Goal: Find specific page/section: Find specific page/section

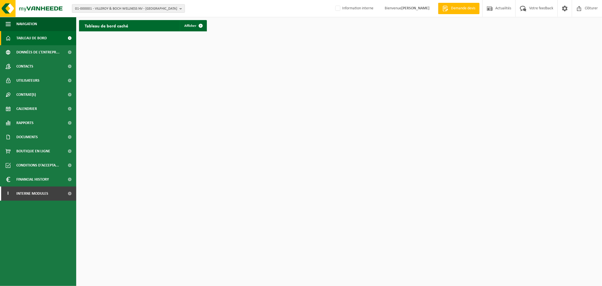
click at [141, 10] on span "01-000001 - VILLEROY & BOCH WELLNESS NV - ROESELARE" at bounding box center [126, 9] width 102 height 8
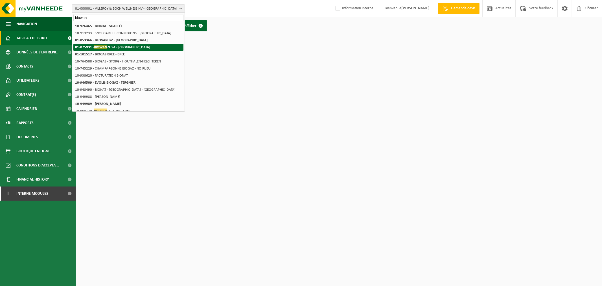
type input "biowan"
click at [116, 46] on strong "01-075931 - BIOWAN ZE SA - TIENEN" at bounding box center [112, 47] width 75 height 4
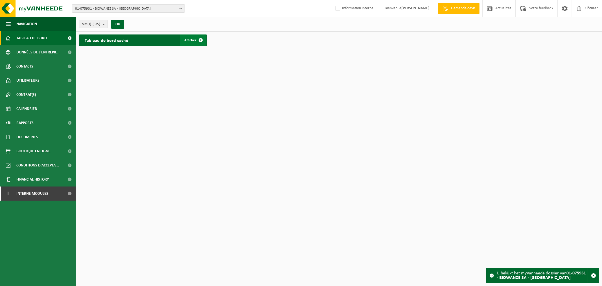
click at [200, 40] on span at bounding box center [200, 39] width 11 height 11
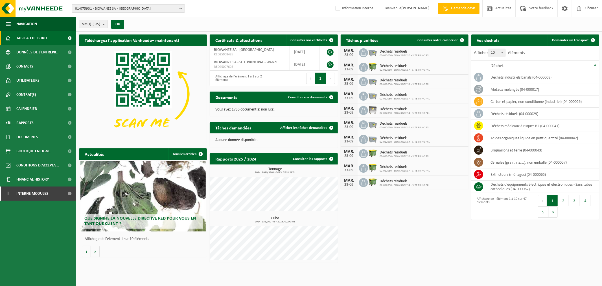
click at [149, 7] on span "01-075931 - BIOWANZE SA - TIENEN" at bounding box center [126, 9] width 102 height 8
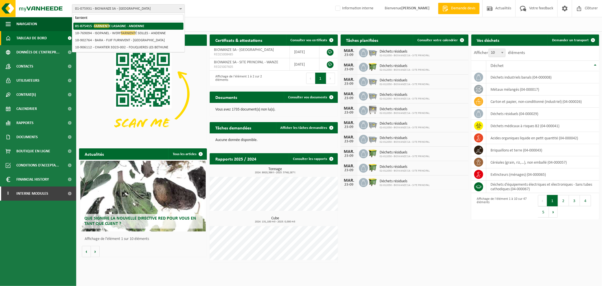
type input "farnient"
click at [110, 25] on strong "01-075415 - FARNIENT E LASAGNE - ANDENNE" at bounding box center [109, 26] width 69 height 4
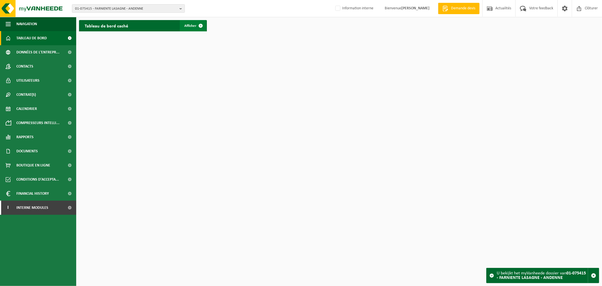
click at [195, 23] on span at bounding box center [200, 25] width 11 height 11
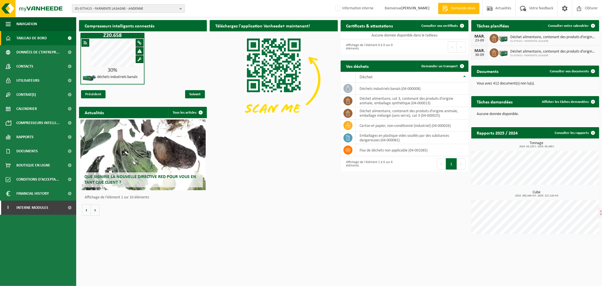
click at [130, 6] on span "01-075415 - FARNIENTE LASAGNE - ANDENNE" at bounding box center [126, 9] width 102 height 8
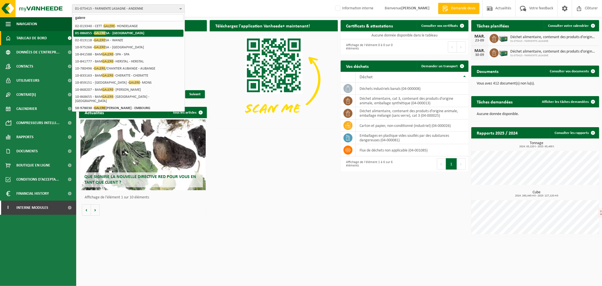
type input "galere"
click at [124, 33] on strong "01-086055 - GALERE SA - EMBOURG" at bounding box center [109, 33] width 69 height 4
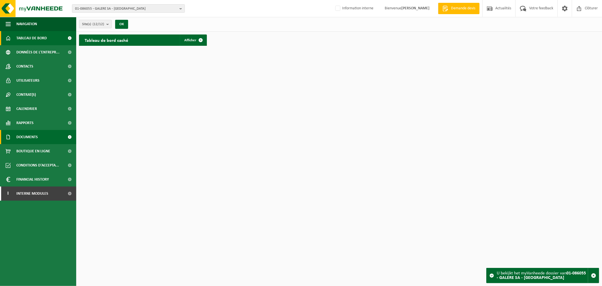
click at [39, 136] on link "Documents" at bounding box center [38, 137] width 76 height 14
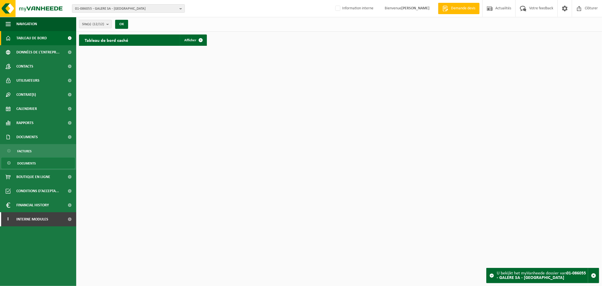
click at [43, 162] on link "Documents" at bounding box center [37, 162] width 73 height 11
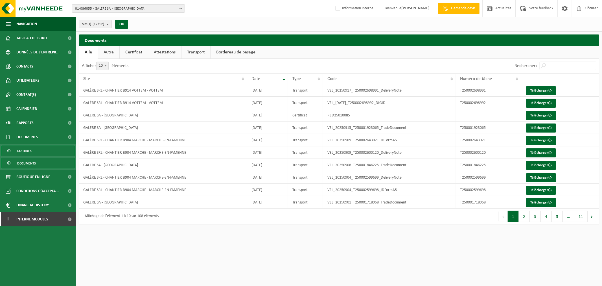
click at [34, 151] on link "Factures" at bounding box center [37, 150] width 73 height 11
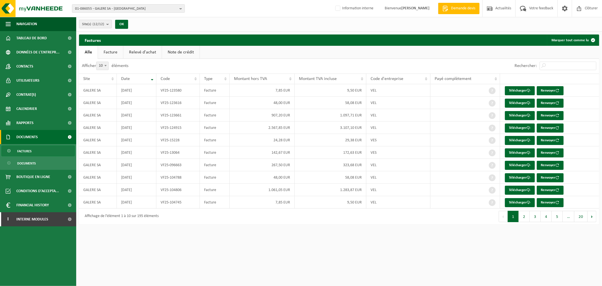
click at [91, 23] on span "Site(s) (12/12)" at bounding box center [93, 24] width 22 height 8
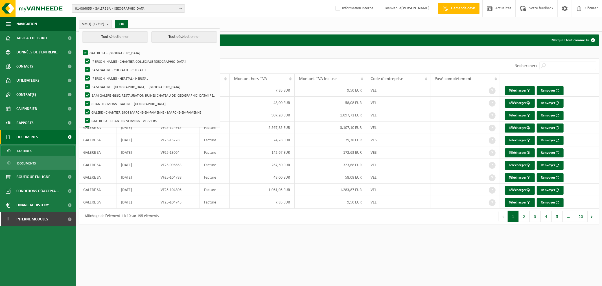
click at [111, 9] on span "01-086055 - GALERE SA - [GEOGRAPHIC_DATA]" at bounding box center [126, 9] width 102 height 8
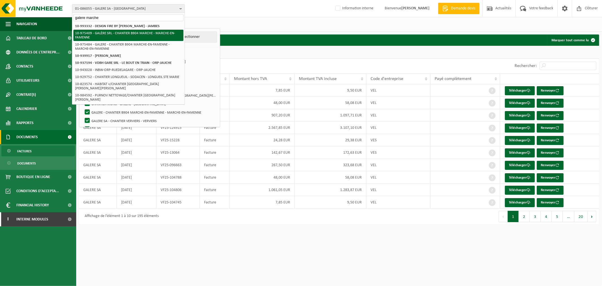
type input "galere marche"
click at [127, 32] on li "10-975409 - GALÈRE SRL - CHANTIER B904 MARCHE - MARCHE-EN-FAMENNE" at bounding box center [128, 35] width 110 height 11
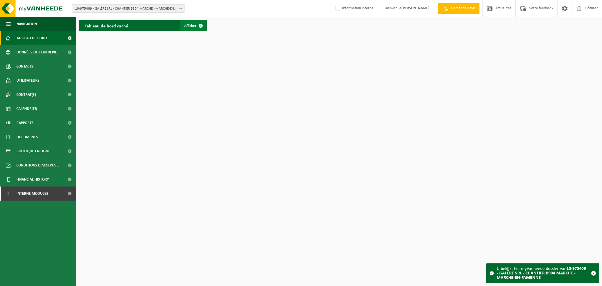
click at [188, 24] on span "Afficher" at bounding box center [190, 26] width 12 height 4
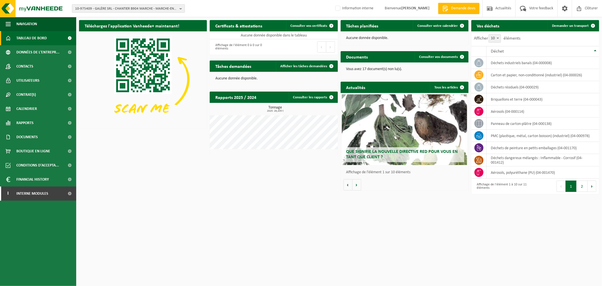
click at [126, 9] on span "10-975409 - GALÈRE SRL - CHANTIER B904 MARCHE - MARCHE-EN-FAMENNE" at bounding box center [126, 9] width 102 height 8
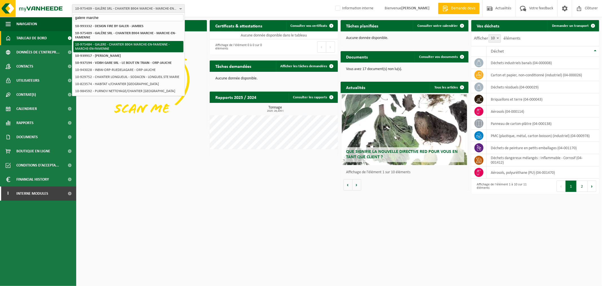
type input "galere marche"
click at [129, 45] on li "10-975484 - GALERE - CHANTIER B904 MARCHE-EN-FAMENNE - MARCHE-EN-FAMENNE" at bounding box center [128, 46] width 110 height 11
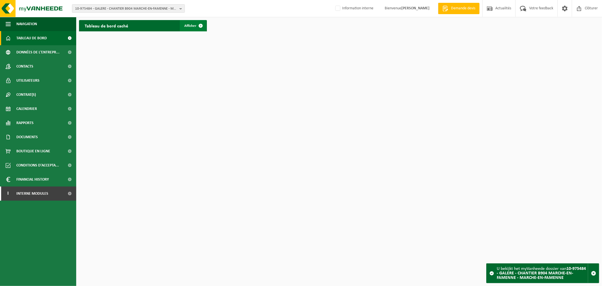
click at [197, 24] on span at bounding box center [200, 25] width 11 height 11
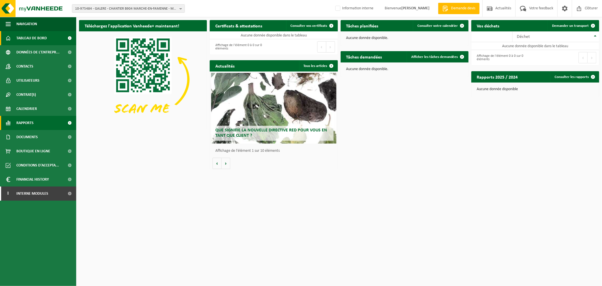
click at [45, 120] on link "Rapports" at bounding box center [38, 123] width 76 height 14
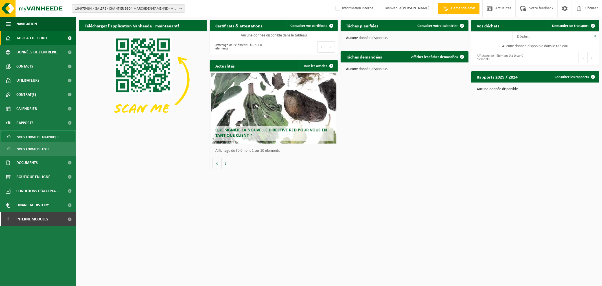
click at [44, 135] on span "Sous forme de graphique" at bounding box center [38, 136] width 42 height 11
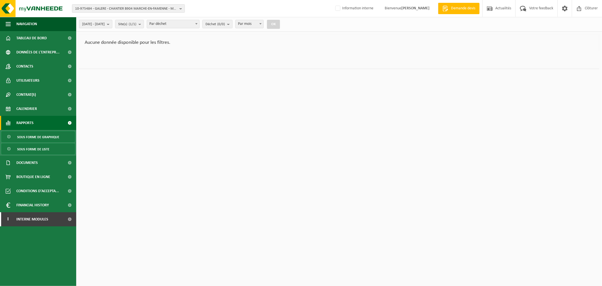
click at [43, 148] on span "Sous forme de liste" at bounding box center [33, 149] width 32 height 11
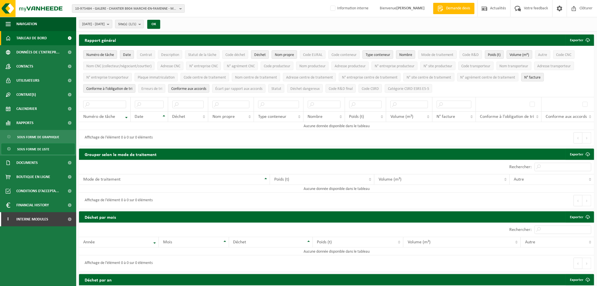
click at [47, 39] on link "Tableau de bord" at bounding box center [38, 38] width 76 height 14
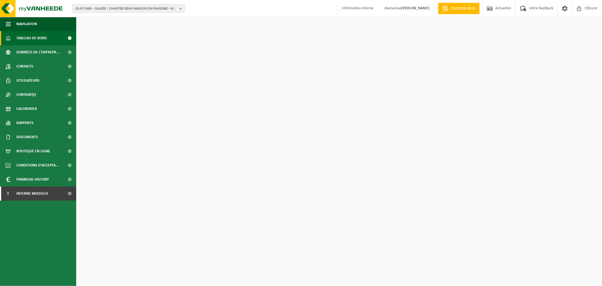
click at [137, 9] on span "10-975484 - GALERE - CHANTIER B904 MARCHE-EN-FAMENNE - MARCHE-EN-FAMENNE" at bounding box center [126, 9] width 102 height 8
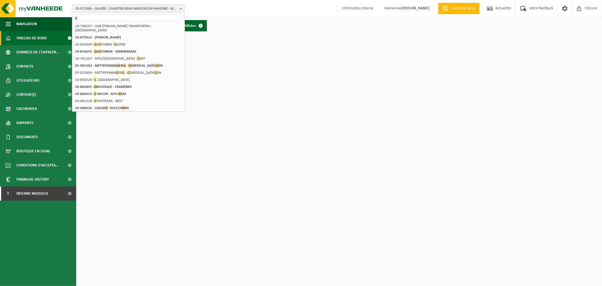
click at [118, 16] on input "g" at bounding box center [128, 17] width 110 height 7
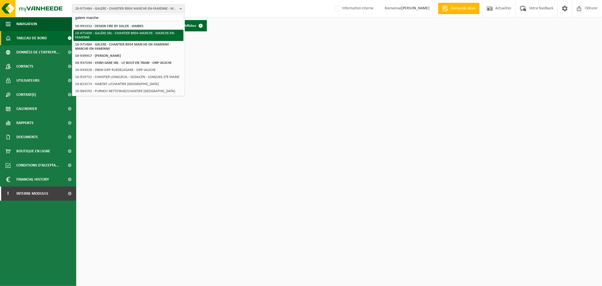
type input "galere marche"
click at [117, 32] on li "10-975409 - GALÈRE SRL - CHANTIER B904 MARCHE - MARCHE-EN-FAMENNE" at bounding box center [128, 35] width 110 height 11
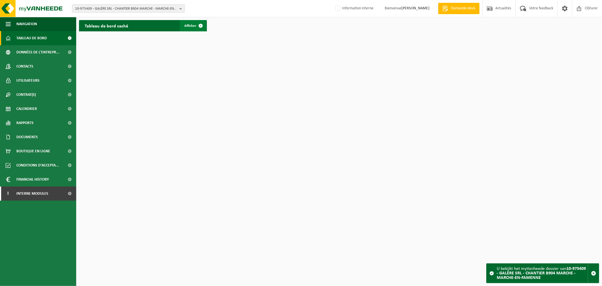
click at [195, 25] on span at bounding box center [200, 25] width 11 height 11
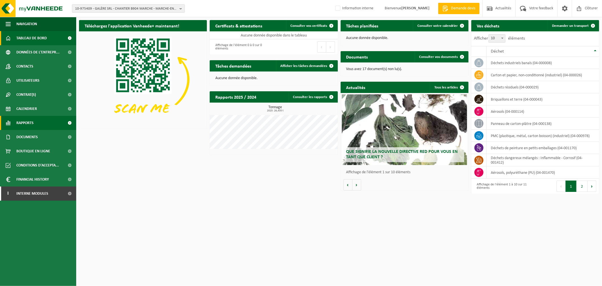
click at [27, 121] on span "Rapports" at bounding box center [24, 123] width 17 height 14
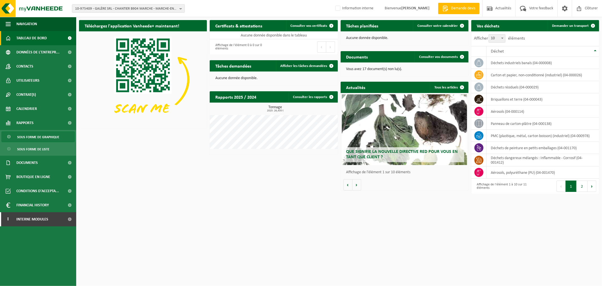
click at [26, 133] on span "Sous forme de graphique" at bounding box center [38, 136] width 42 height 11
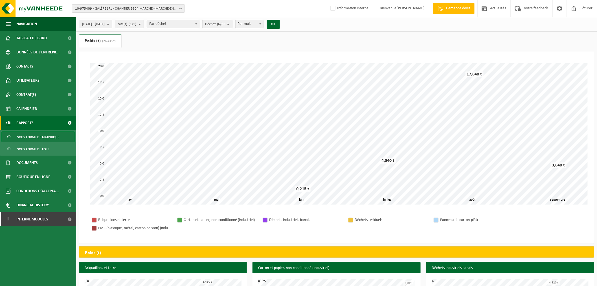
click at [26, 149] on span "Sous forme de liste" at bounding box center [33, 149] width 32 height 11
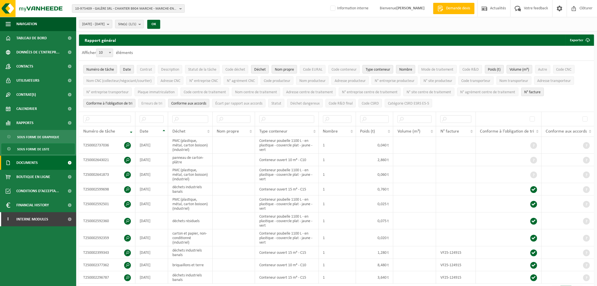
click at [26, 158] on span "Documents" at bounding box center [26, 162] width 21 height 14
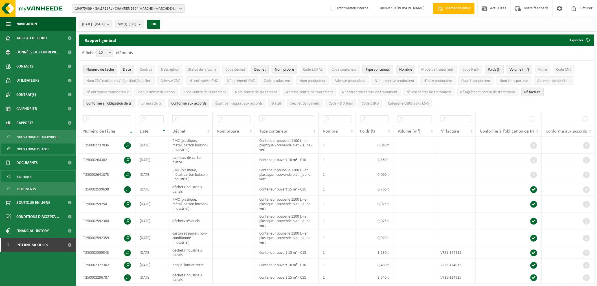
click at [30, 176] on span "Factures" at bounding box center [24, 176] width 14 height 11
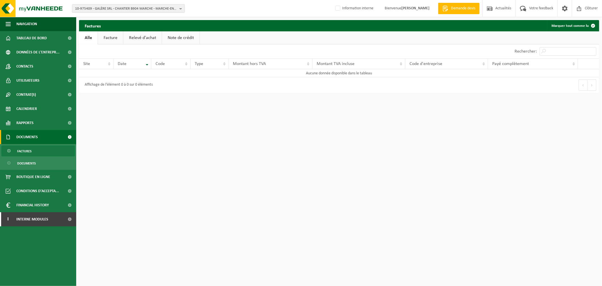
click at [106, 40] on link "Facture" at bounding box center [110, 37] width 25 height 13
click at [87, 37] on link "Alle" at bounding box center [88, 37] width 18 height 13
click at [50, 75] on link "Utilisateurs" at bounding box center [38, 80] width 76 height 14
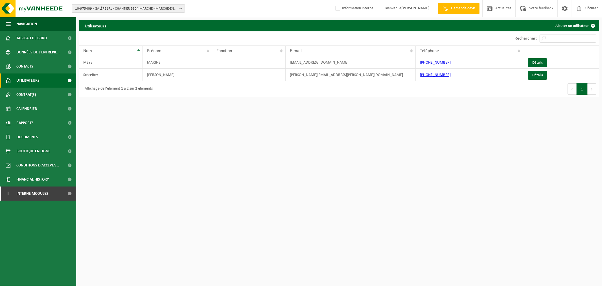
click at [146, 7] on span "10-975409 - GALÈRE SRL - CHANTIER B904 MARCHE - MARCHE-EN-FAMENNE" at bounding box center [126, 9] width 102 height 8
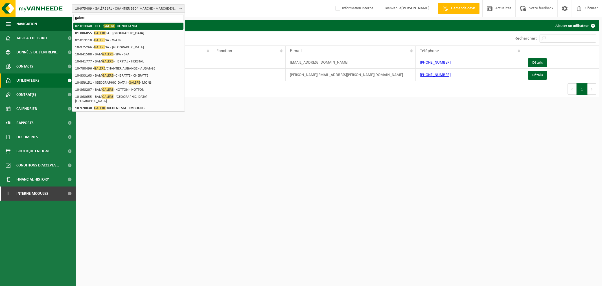
type input "galere"
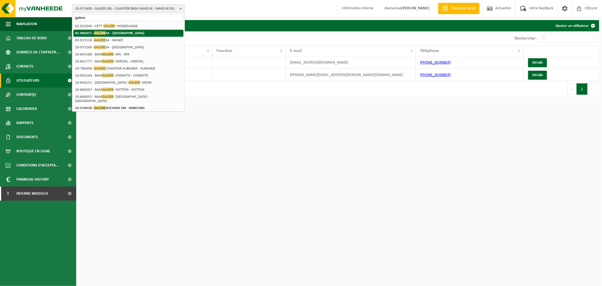
click at [130, 31] on li "01-086055 - GALERE SA - EMBOURG" at bounding box center [128, 33] width 110 height 7
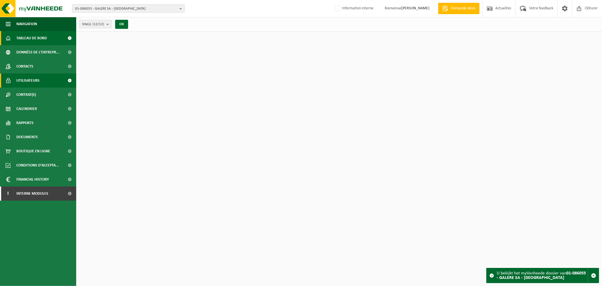
click at [20, 81] on span "Utilisateurs" at bounding box center [27, 80] width 23 height 14
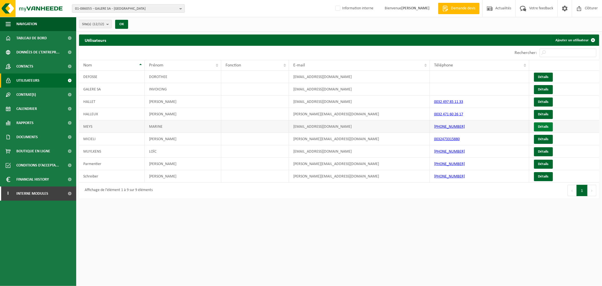
click at [542, 125] on link "Détails" at bounding box center [543, 126] width 19 height 9
click at [546, 101] on link "Détails" at bounding box center [543, 101] width 19 height 9
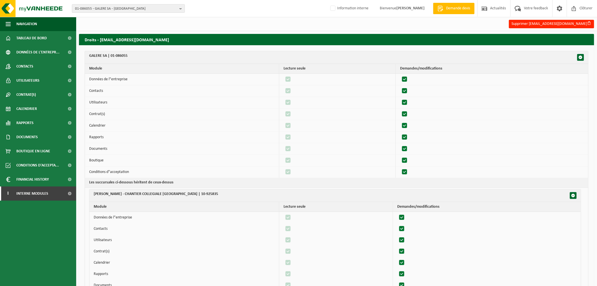
click at [111, 8] on span "01-086055 - GALERE SA - EMBOURG" at bounding box center [126, 9] width 102 height 8
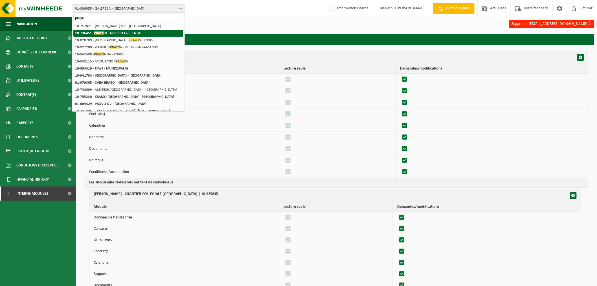
type input "prayo"
click at [114, 31] on strong "10-736451 - PRAYO N - 4600001176 - ENGIS" at bounding box center [108, 33] width 66 height 4
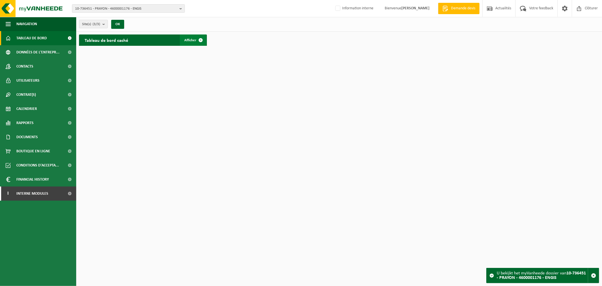
click at [190, 40] on span "Afficher" at bounding box center [190, 40] width 12 height 4
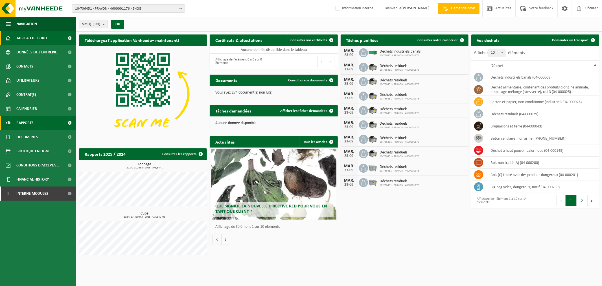
click at [32, 122] on span "Rapports" at bounding box center [24, 123] width 17 height 14
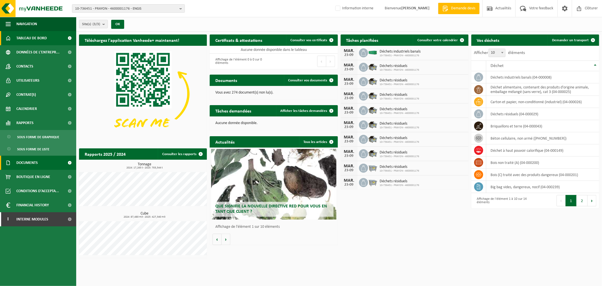
click at [29, 161] on span "Documents" at bounding box center [26, 162] width 21 height 14
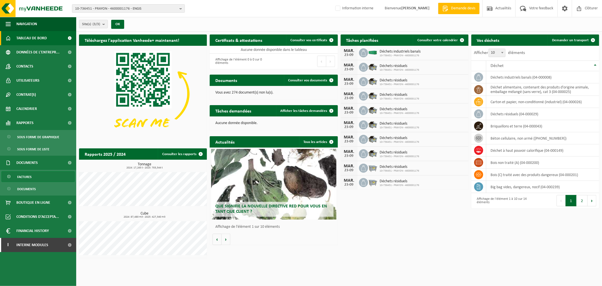
click at [32, 178] on link "Factures" at bounding box center [37, 176] width 73 height 11
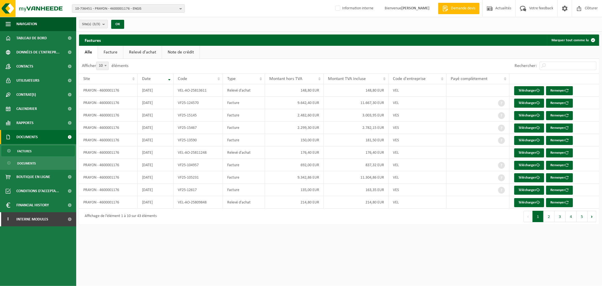
click at [232, 20] on div "Site(s) (3/3) Tout sélectionner Tout désélectionner PRAYON - 4600001176 - ENGIS…" at bounding box center [339, 24] width 526 height 15
